Goal: Task Accomplishment & Management: Use online tool/utility

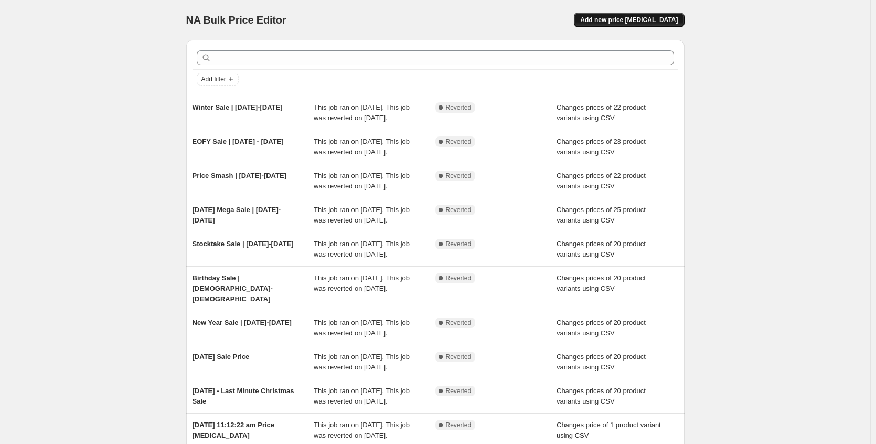
click at [637, 18] on span "Add new price change job" at bounding box center [629, 20] width 98 height 8
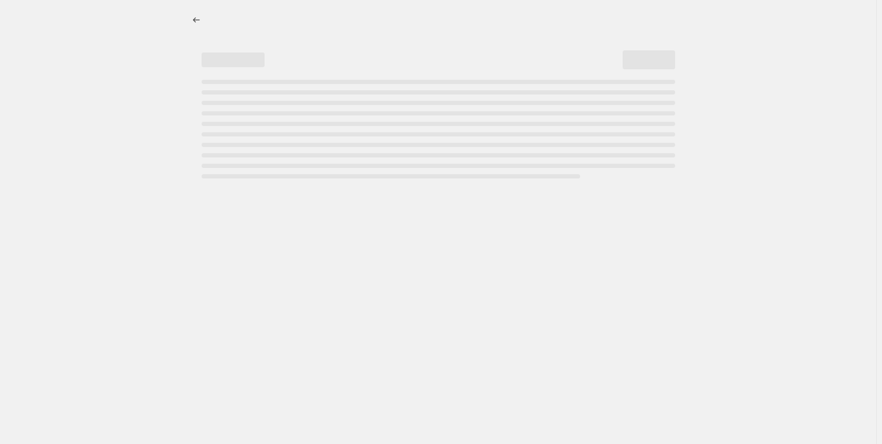
select select "percentage"
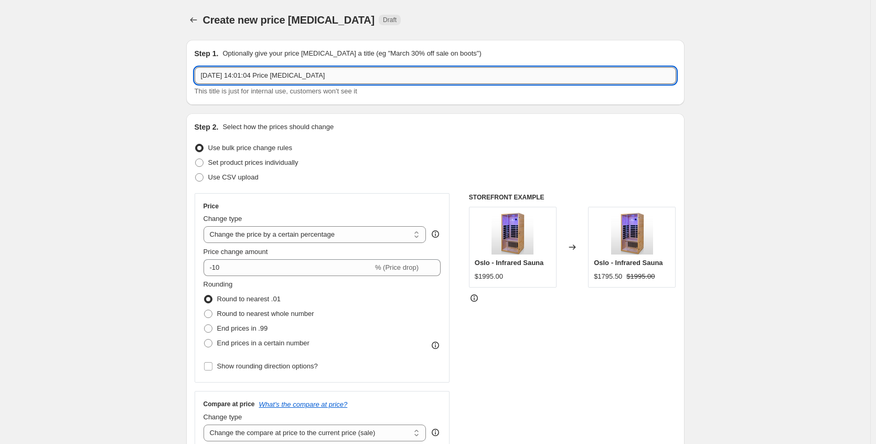
click at [251, 75] on input "11 Aug 2025, 14:01:04 Price change job" at bounding box center [436, 75] width 482 height 17
type input "Super Sale | 15 Aug - 1 Sep 2025"
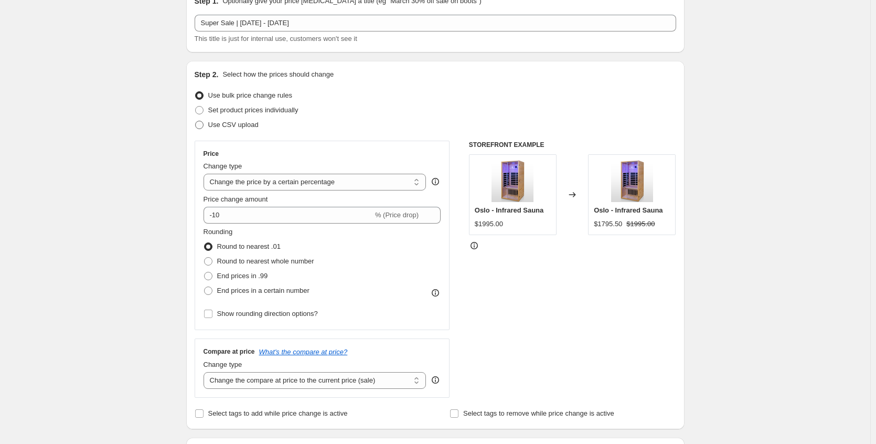
click at [223, 128] on span "Use CSV upload" at bounding box center [233, 125] width 50 height 8
click at [196, 121] on input "Use CSV upload" at bounding box center [195, 121] width 1 height 1
radio input "true"
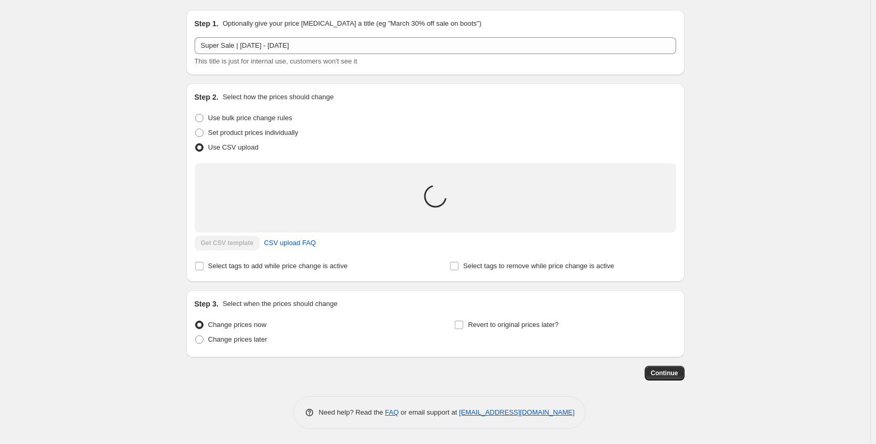
scroll to position [43, 0]
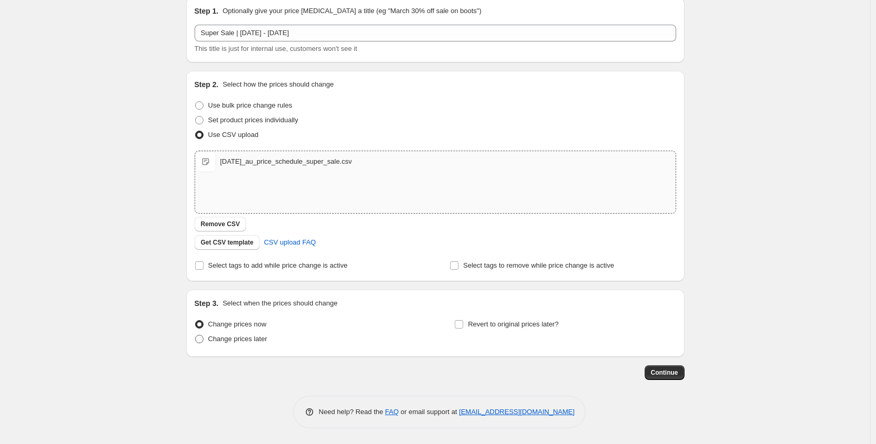
click at [253, 342] on span "Change prices later" at bounding box center [237, 339] width 59 height 8
click at [196, 335] on input "Change prices later" at bounding box center [195, 335] width 1 height 1
radio input "true"
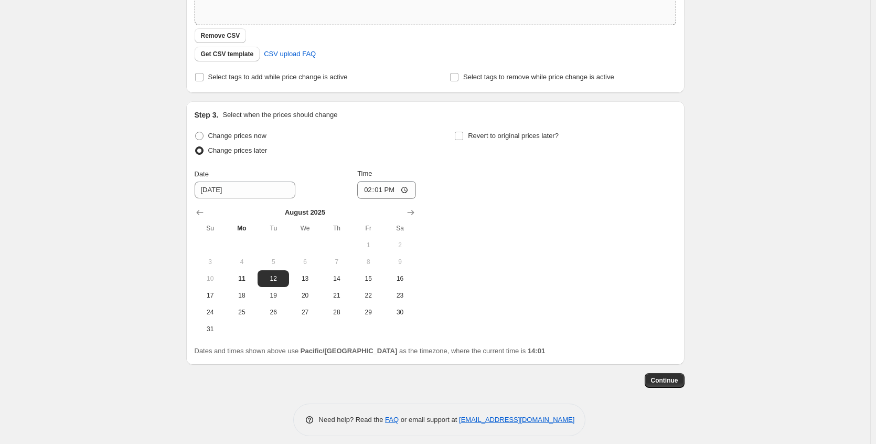
scroll to position [239, 0]
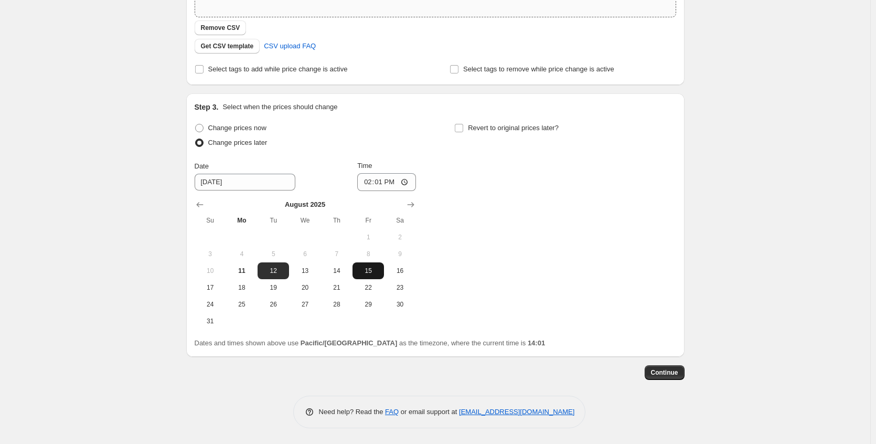
click at [366, 270] on span "15" at bounding box center [368, 271] width 23 height 8
type input "8/15/2025"
click at [408, 182] on input "14:01" at bounding box center [386, 182] width 59 height 18
type input "00:01"
click at [493, 273] on div "Change prices now Change prices later Date 8/15/2025 Time 00:01 August 2025 Su …" at bounding box center [436, 225] width 482 height 209
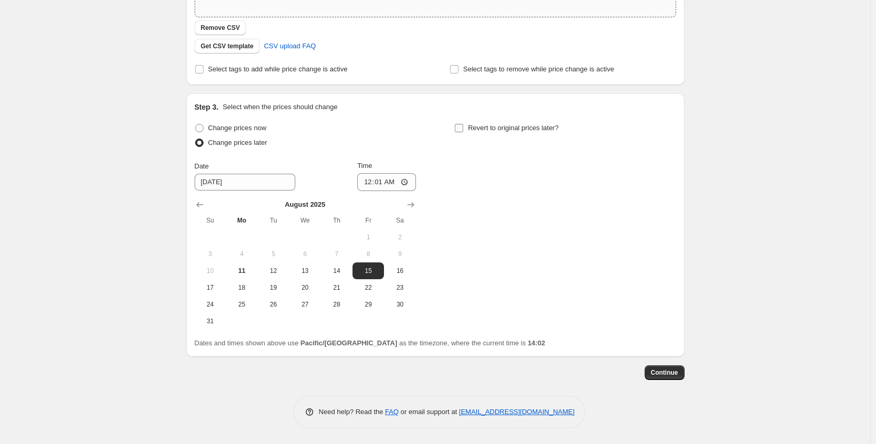
click at [463, 129] on input "Revert to original prices later?" at bounding box center [459, 128] width 8 height 8
checkbox input "true"
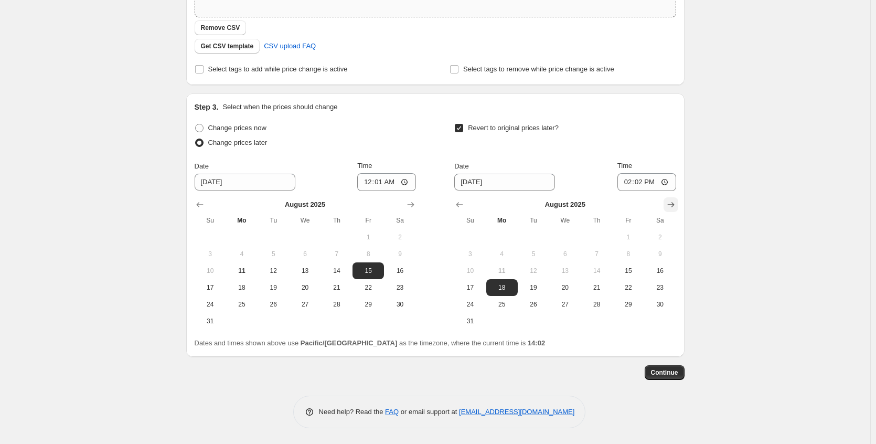
click at [673, 203] on icon "Show next month, September 2025" at bounding box center [671, 204] width 10 height 10
click at [514, 235] on span "1" at bounding box center [502, 237] width 23 height 8
type input "9/1/2025"
click at [669, 181] on input "14:02" at bounding box center [647, 182] width 59 height 18
type input "23:59"
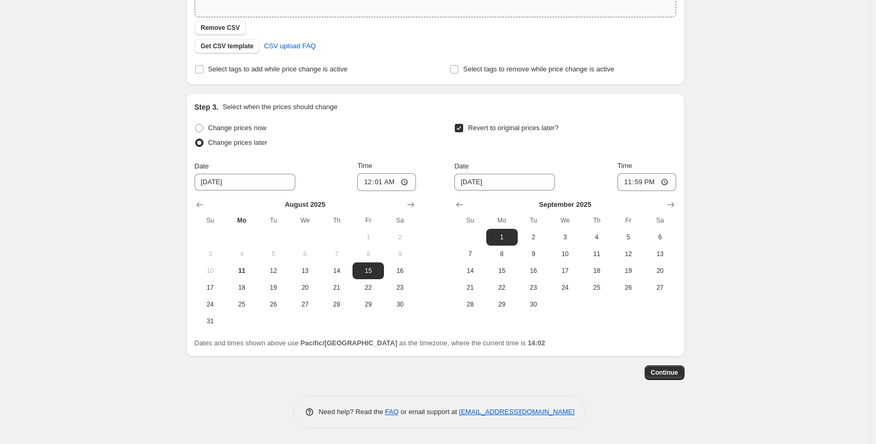
click at [595, 343] on div "Dates and times shown above use Pacific/Auckland as the timezone, where the cur…" at bounding box center [436, 343] width 482 height 10
click at [676, 373] on span "Continue" at bounding box center [664, 372] width 27 height 8
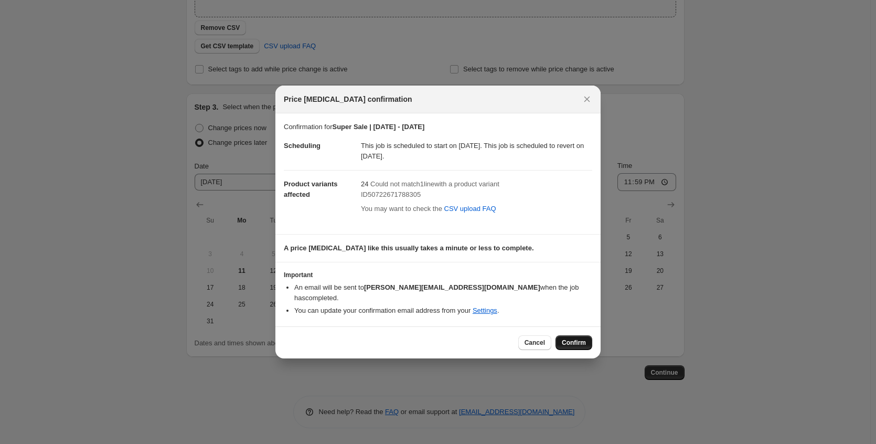
click at [582, 338] on span "Confirm" at bounding box center [574, 342] width 24 height 8
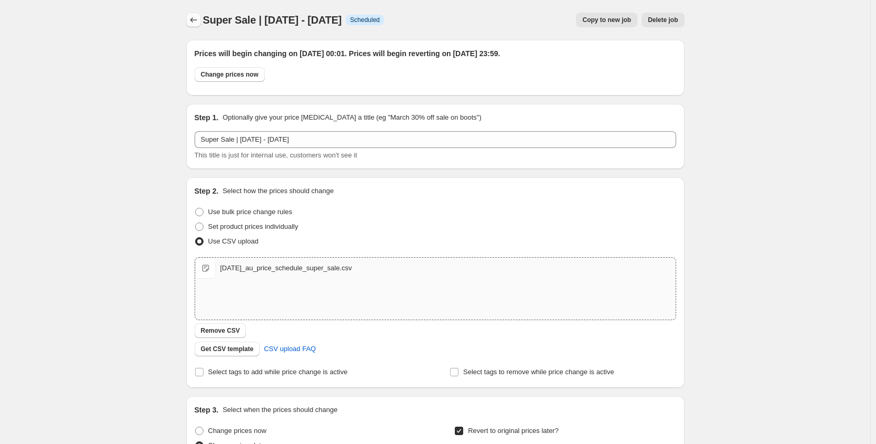
click at [198, 20] on icon "Price change jobs" at bounding box center [193, 20] width 10 height 10
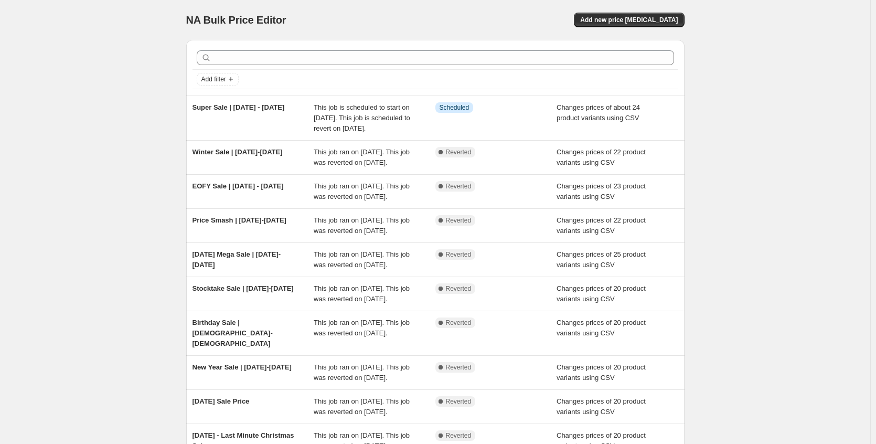
click at [89, 85] on div "NA Bulk Price Editor. This page is ready NA Bulk Price Editor Add new price cha…" at bounding box center [435, 281] width 871 height 562
